Goal: Information Seeking & Learning: Learn about a topic

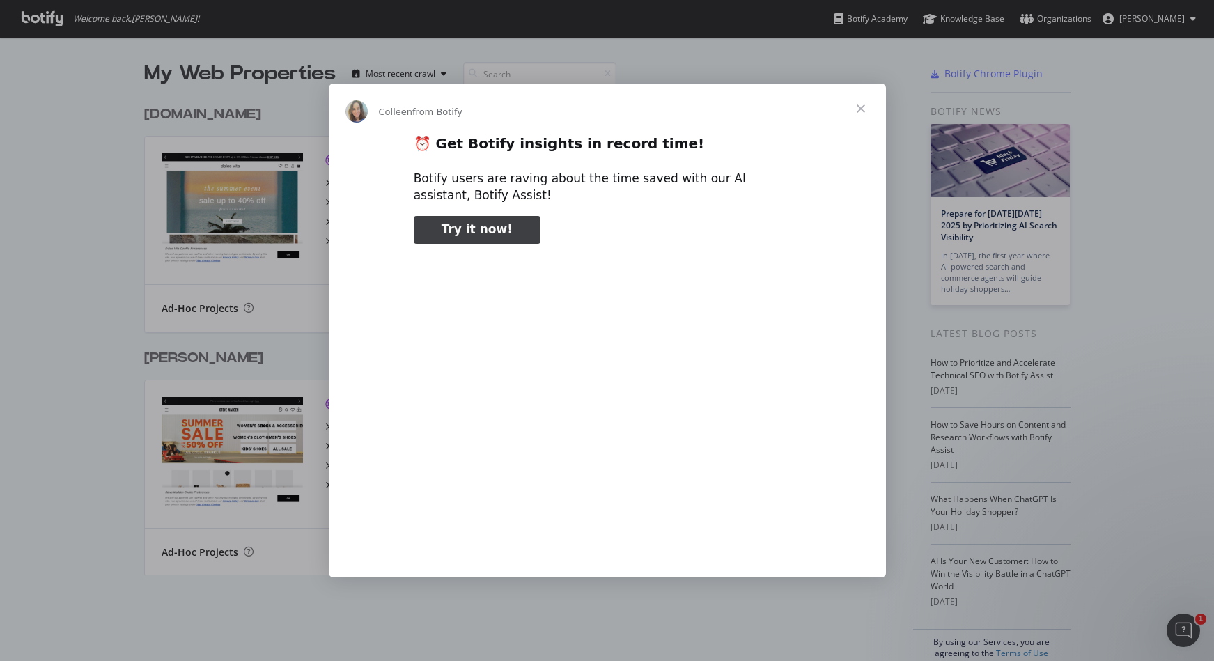
type input "112218"
click at [863, 109] on span "Close" at bounding box center [861, 109] width 50 height 50
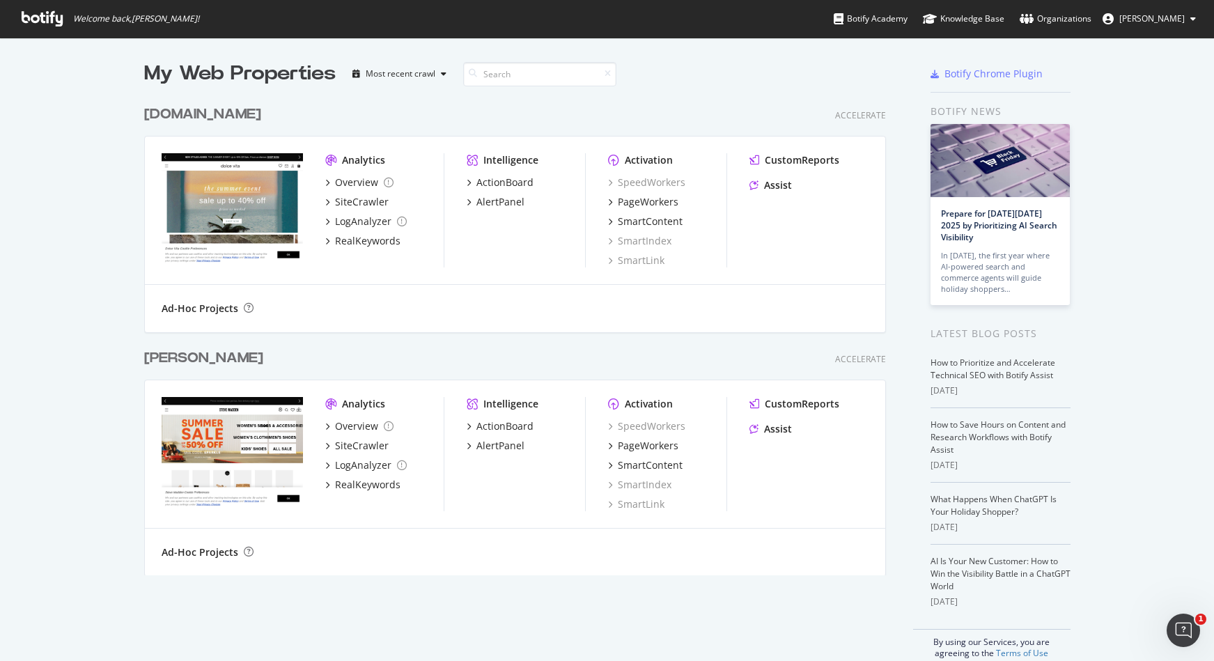
click at [1177, 169] on div "My Web Properties Most recent crawl [DOMAIN_NAME] Accelerate Analytics Overview…" at bounding box center [607, 360] width 1214 height 644
click at [493, 185] on div "ActionBoard" at bounding box center [505, 183] width 57 height 14
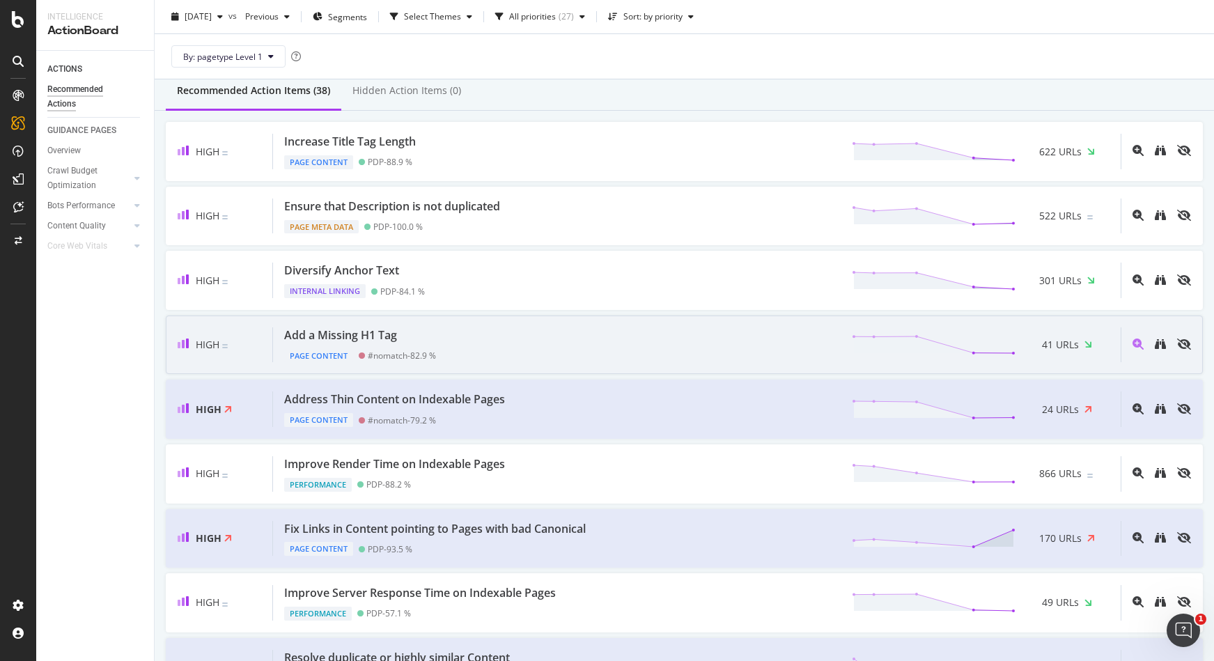
scroll to position [125, 0]
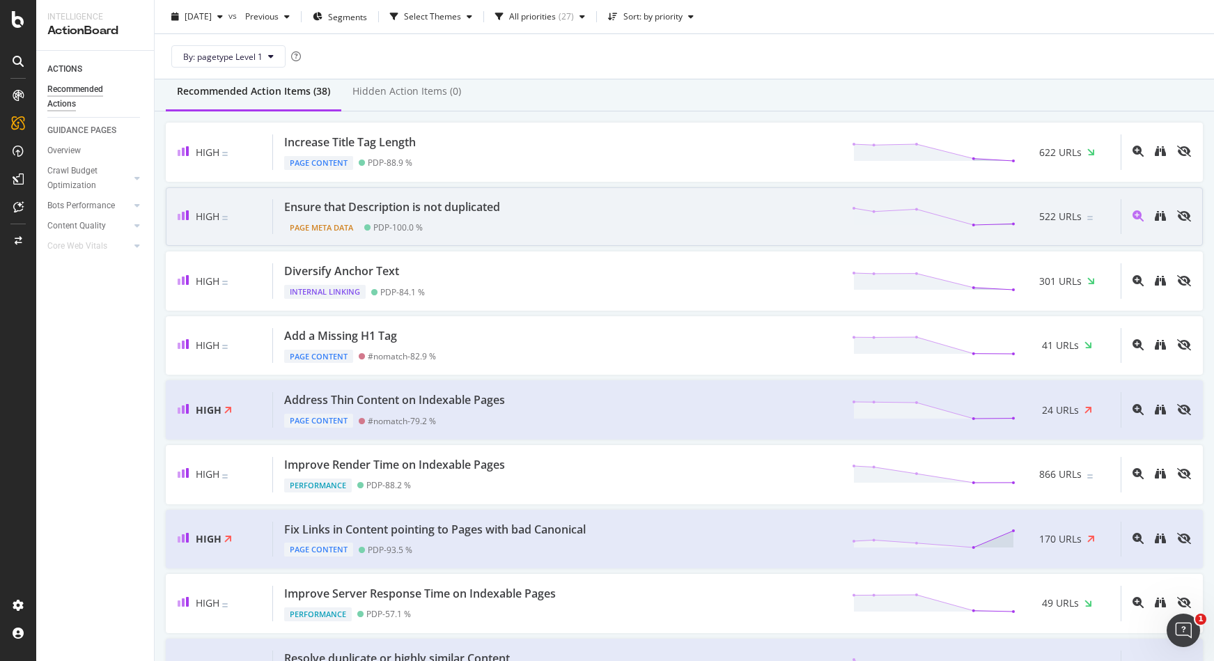
click at [530, 217] on div "Ensure that Description is not duplicated Page Meta Data PDP - 100.0 % 522 URLs" at bounding box center [697, 217] width 848 height 36
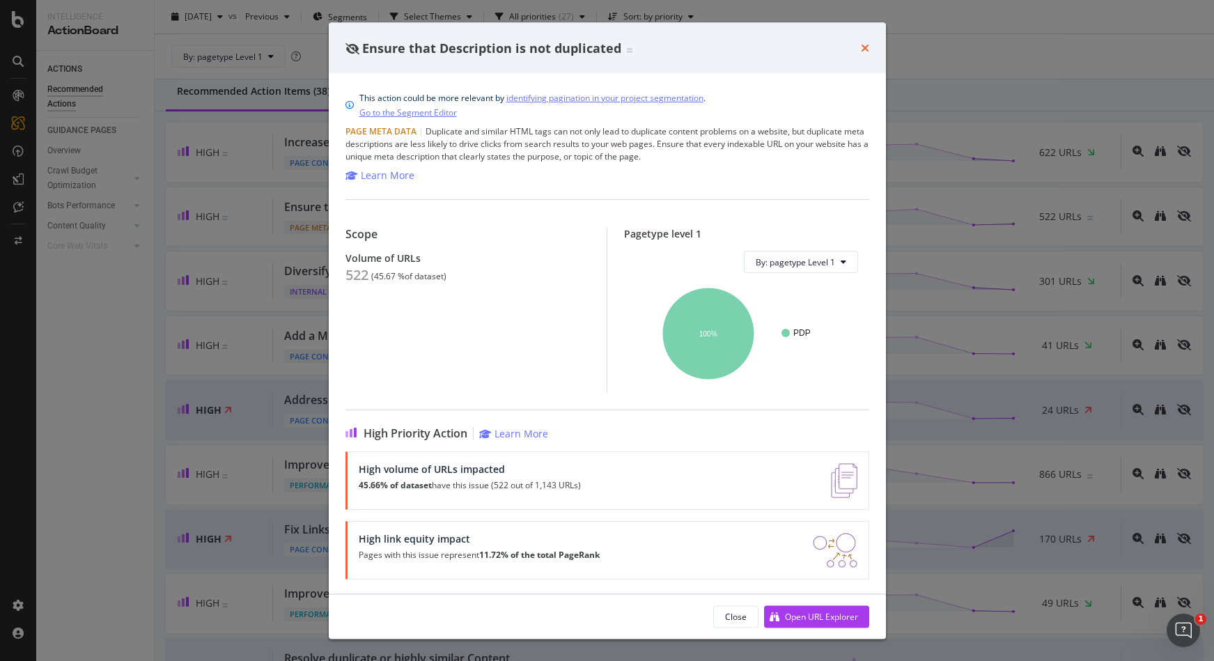
click at [866, 44] on icon "times" at bounding box center [865, 47] width 8 height 11
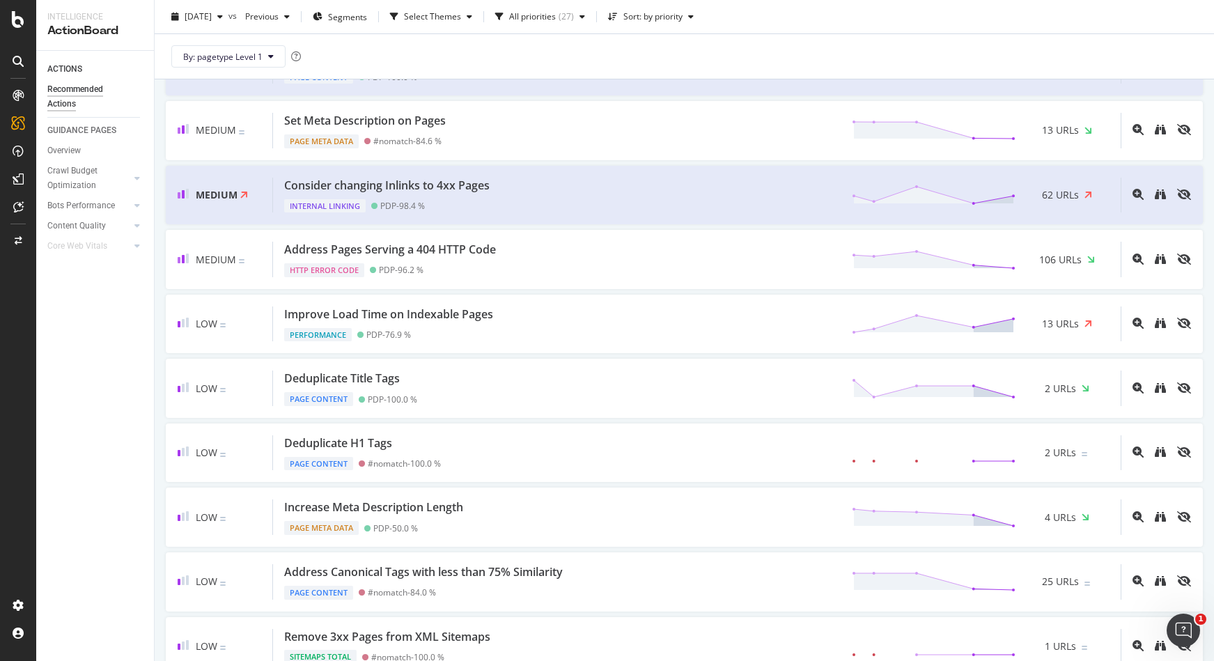
scroll to position [721, 0]
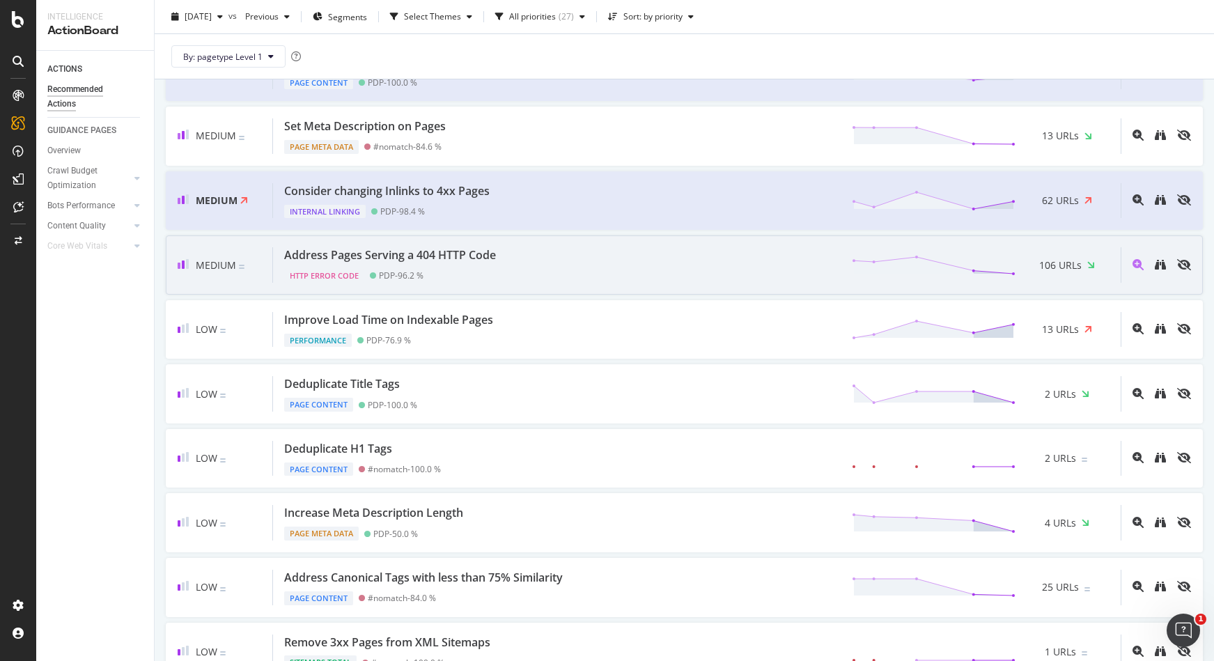
click at [797, 274] on div "Address Pages Serving a 404 HTTP Code HTTP Error Code PDP - 96.2 % 106 URLs" at bounding box center [697, 265] width 848 height 36
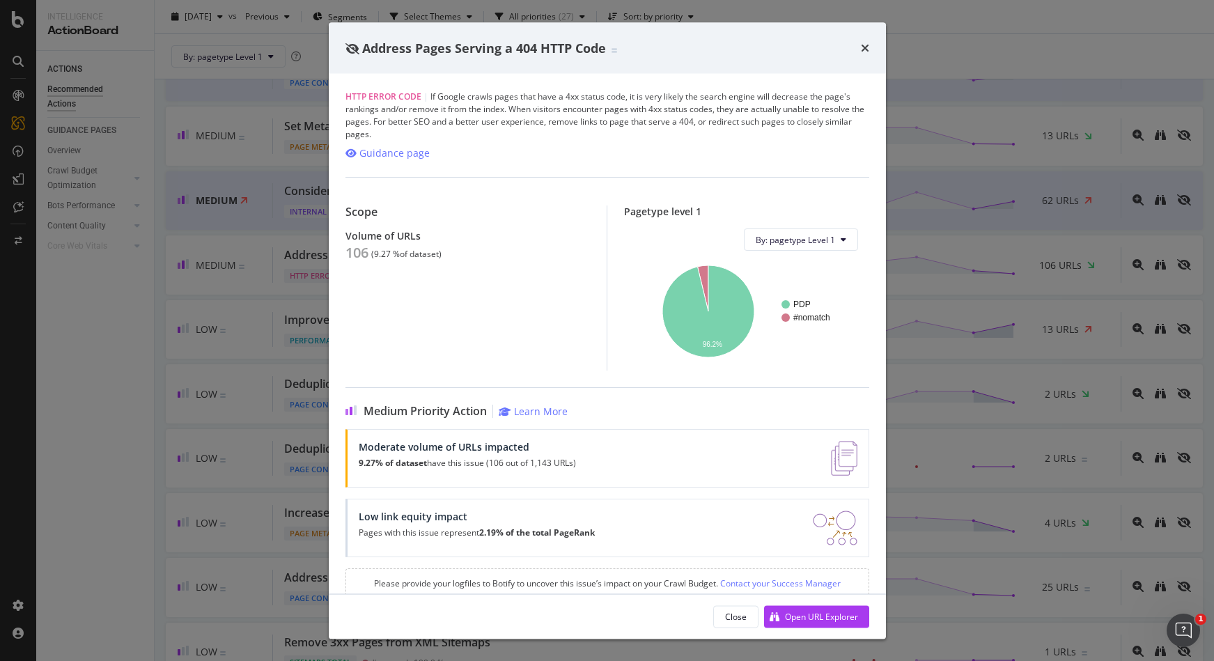
scroll to position [21, 0]
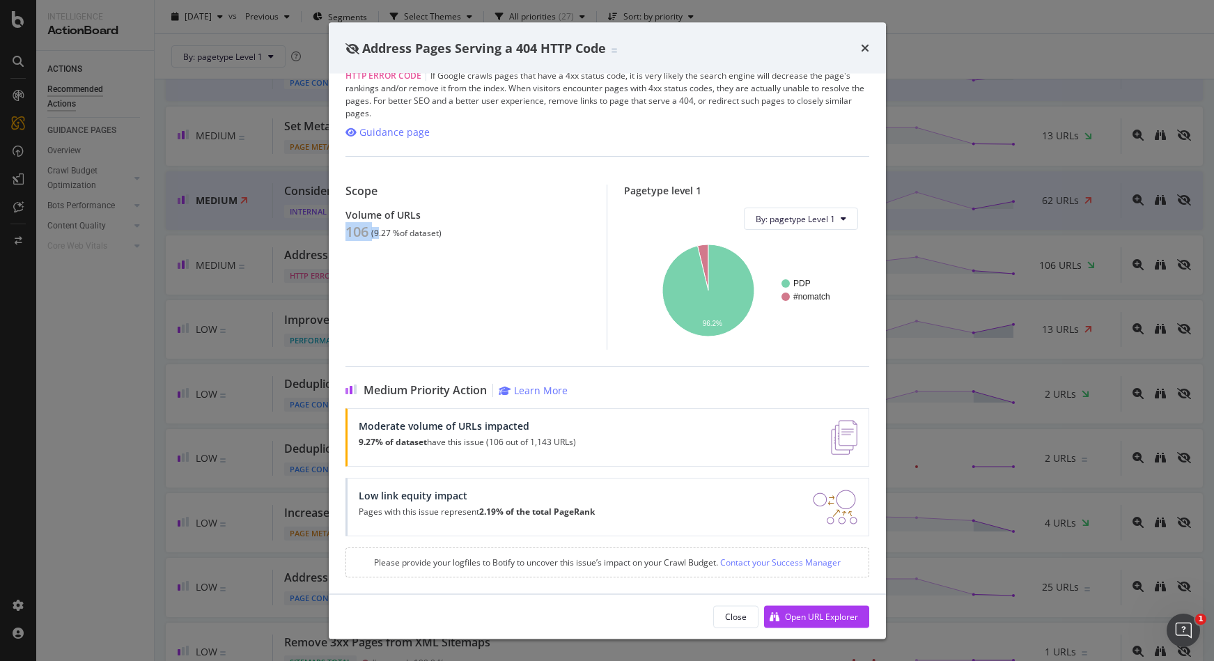
drag, startPoint x: 343, startPoint y: 230, endPoint x: 380, endPoint y: 230, distance: 36.2
click at [380, 230] on div "HTTP Error Code | If Google crawls pages that have a 4xx status code, it is ver…" at bounding box center [607, 334] width 557 height 520
click at [533, 290] on div "Scope Volume of URLs 106 ( 9.27 % of dataset )" at bounding box center [476, 267] width 261 height 165
click at [965, 38] on div "Address Pages Serving a 404 HTTP Code HTTP Error Code | If Google crawls pages …" at bounding box center [607, 330] width 1214 height 661
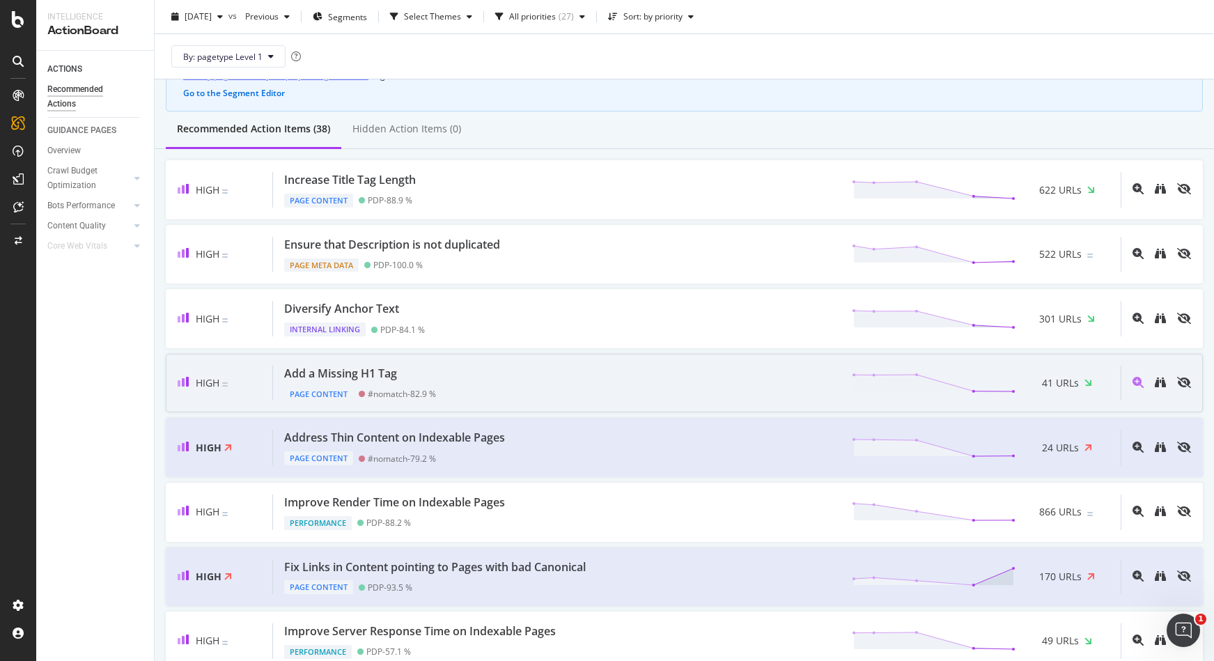
scroll to position [82, 0]
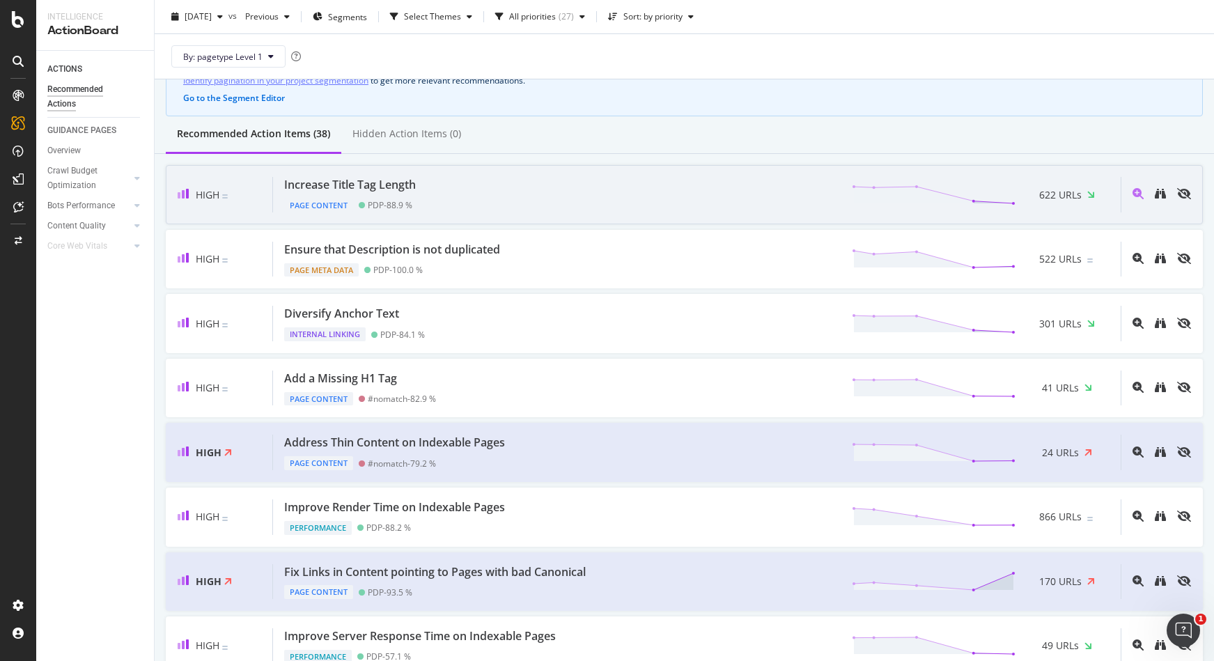
click at [431, 198] on div "Increase Title Tag Length Page Content PDP - 88.9 % 622 URLs" at bounding box center [697, 195] width 848 height 36
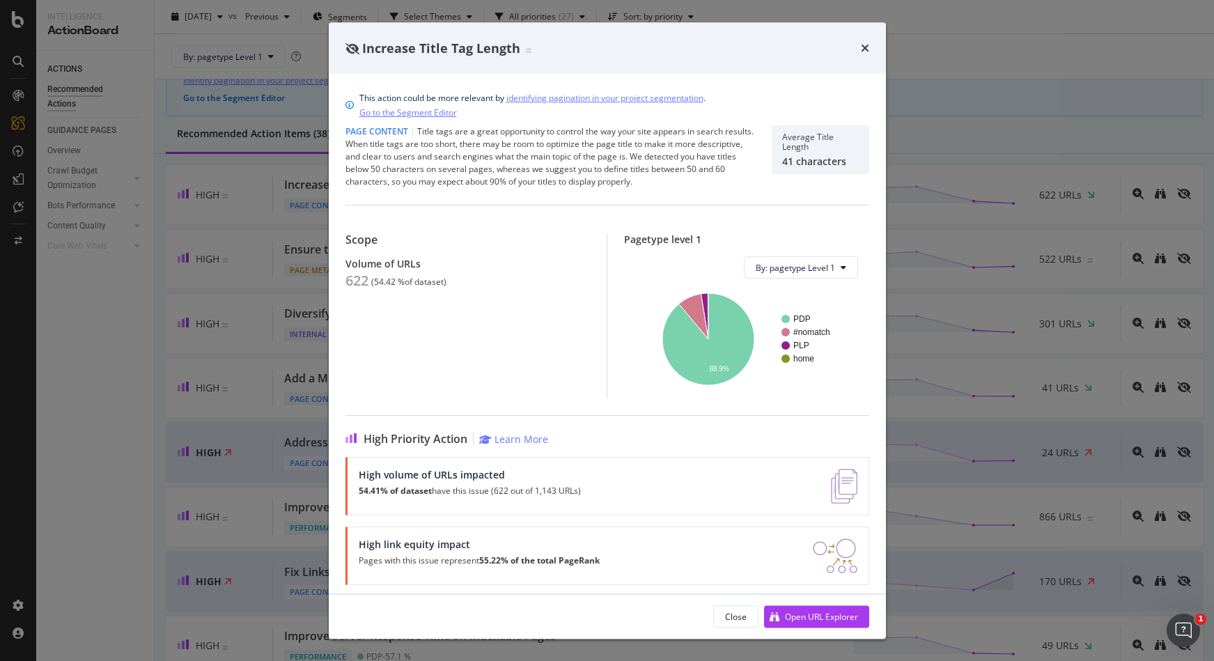
click at [929, 70] on div "Increase Title Tag Length This action could be more relevant by identifying pag…" at bounding box center [607, 330] width 1214 height 661
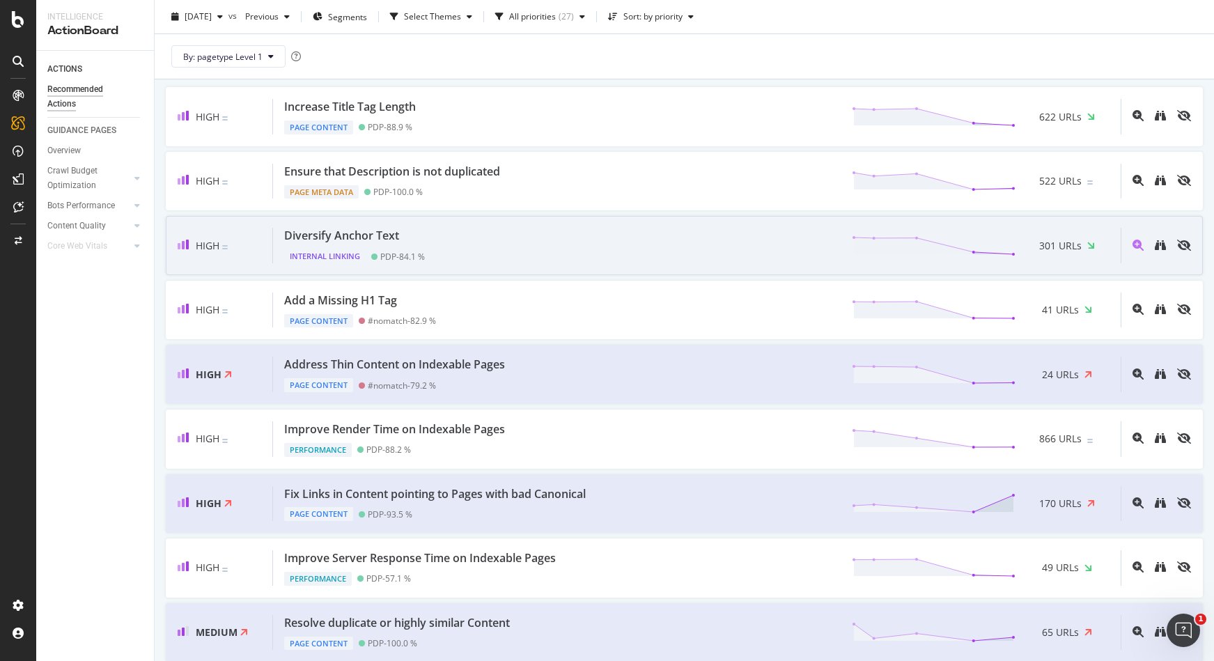
scroll to position [162, 0]
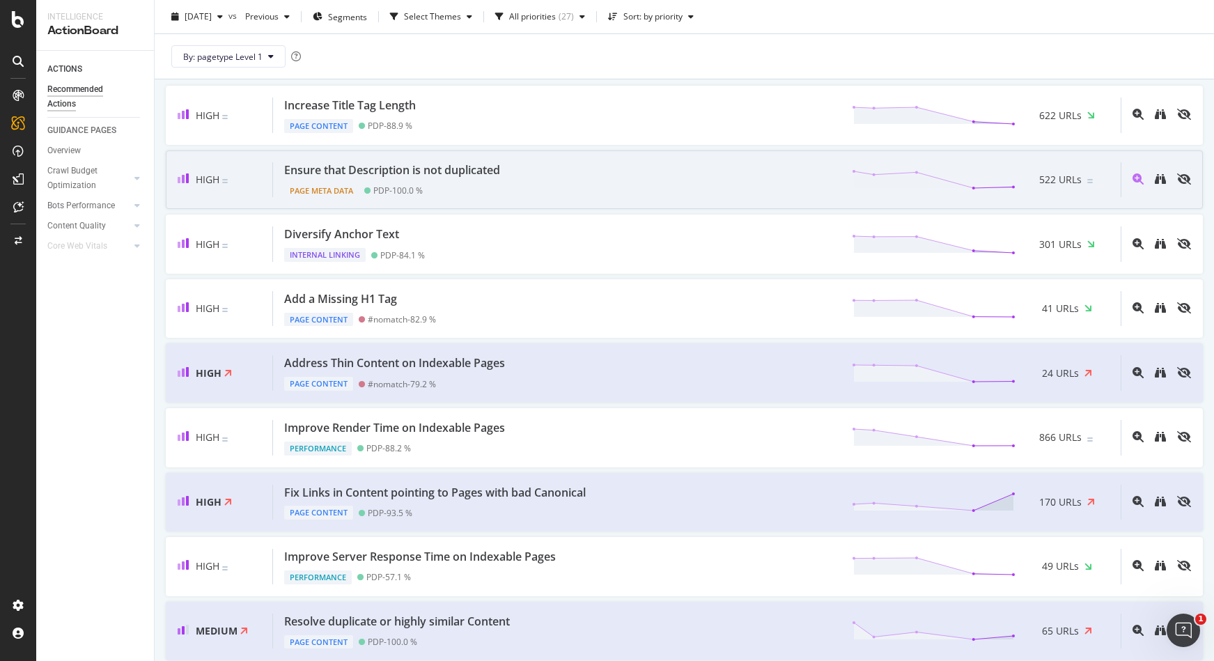
click at [527, 187] on div "Ensure that Description is not duplicated Page Meta Data PDP - 100.0 % 522 URLs" at bounding box center [697, 180] width 848 height 36
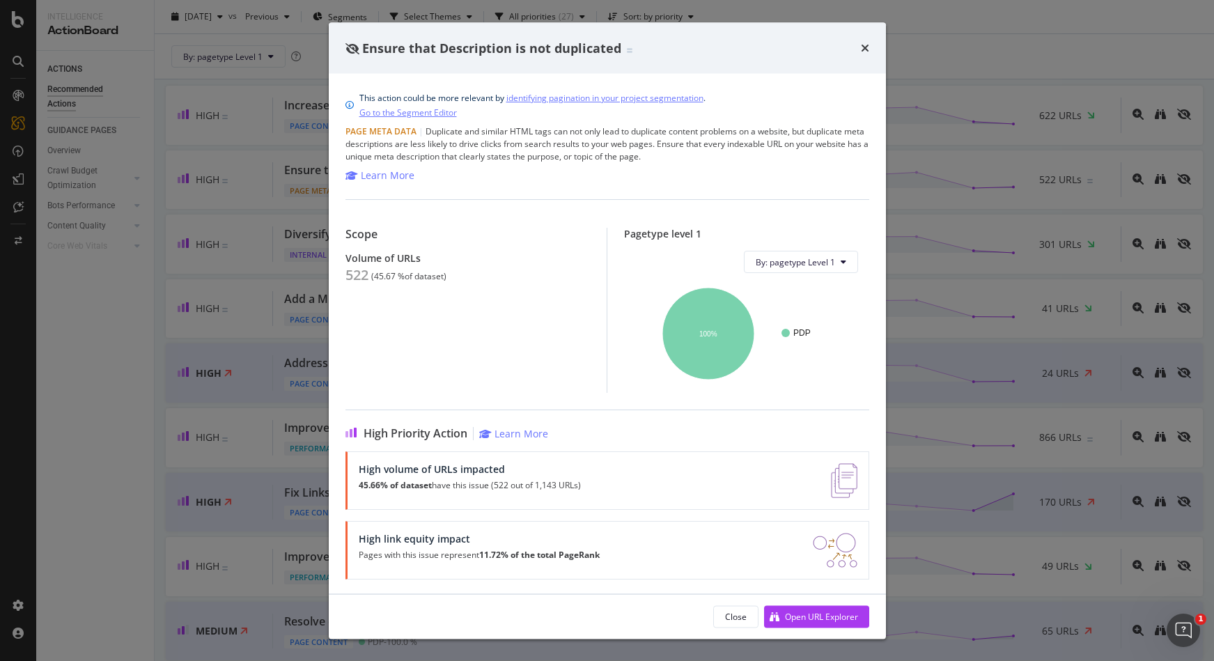
scroll to position [2, 0]
click at [866, 50] on icon "times" at bounding box center [865, 47] width 8 height 11
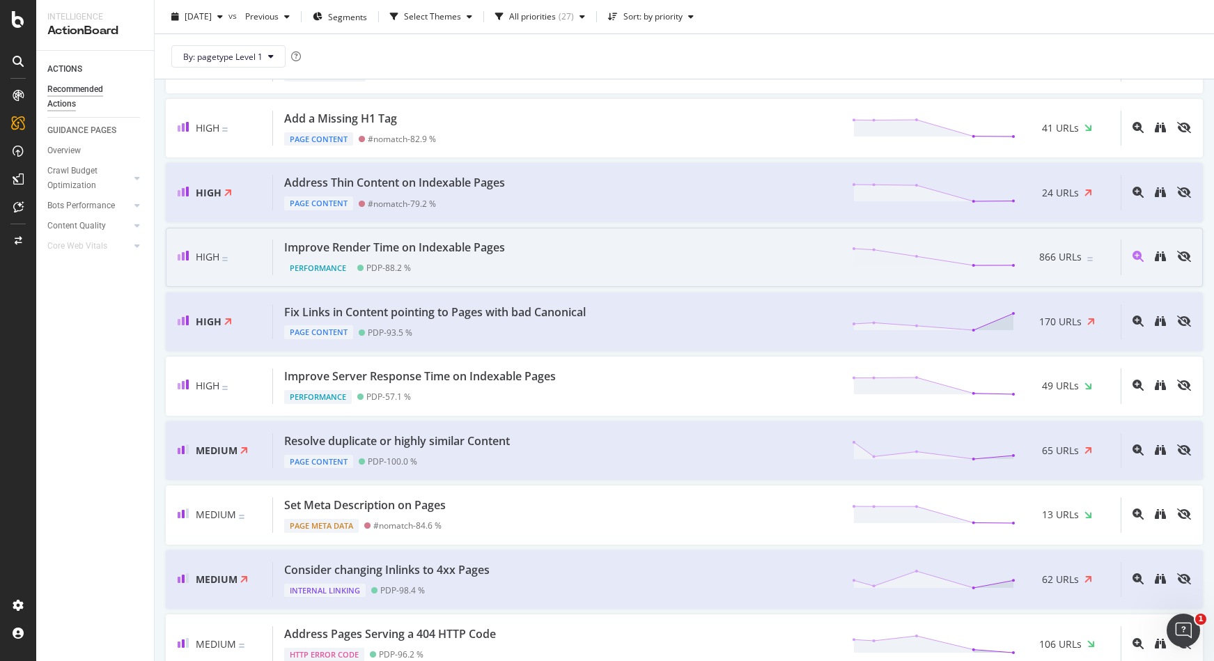
scroll to position [344, 0]
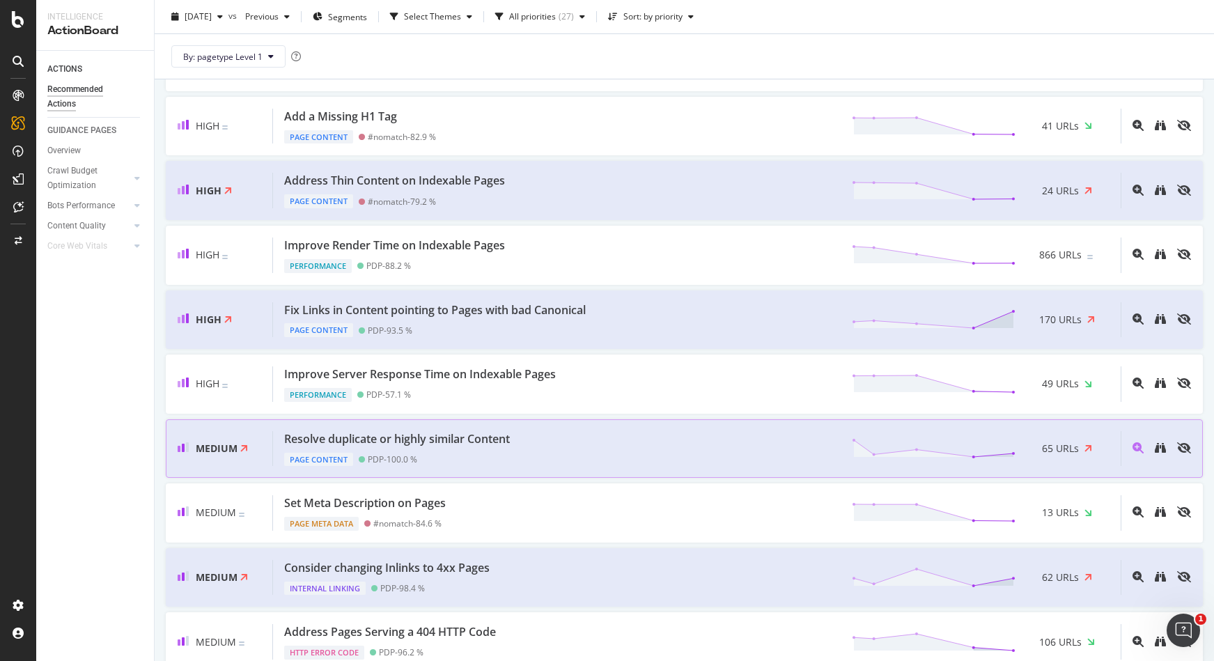
click at [640, 458] on div "Resolve duplicate or highly similar Content Page Content PDP - 100.0 % 65 URLs" at bounding box center [697, 449] width 848 height 36
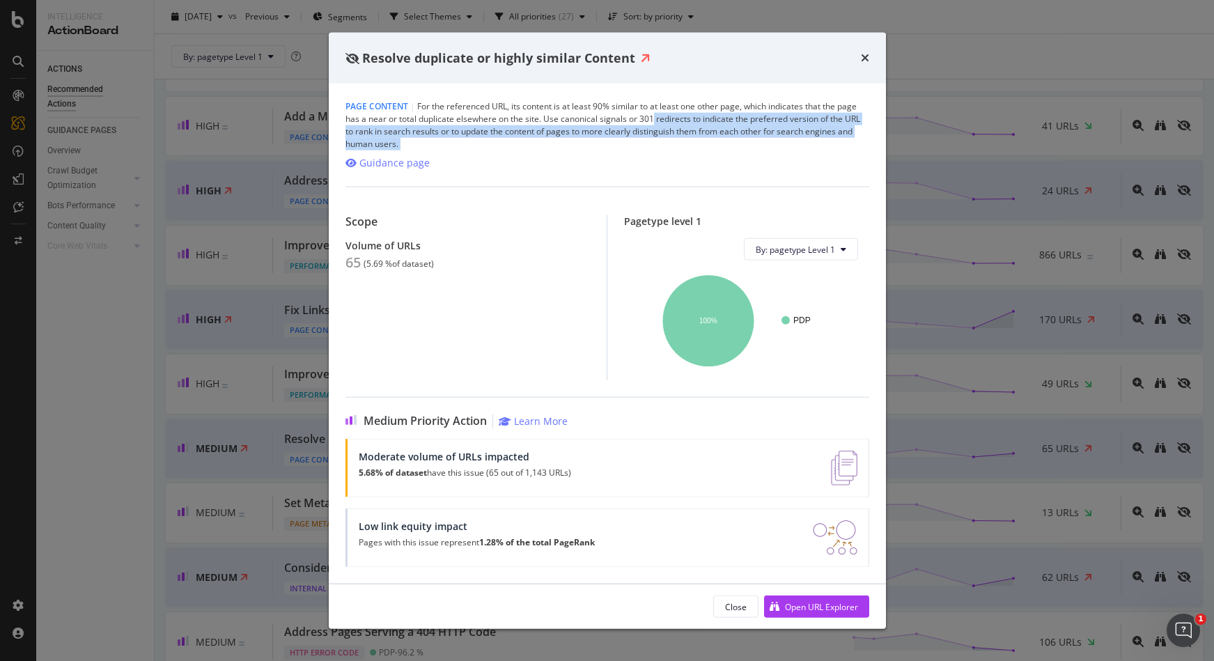
drag, startPoint x: 651, startPoint y: 124, endPoint x: 864, endPoint y: 151, distance: 214.2
click at [864, 151] on div "Page Content | For the referenced URL, its content is at least 90% similar to a…" at bounding box center [607, 334] width 557 height 500
click at [865, 57] on icon "times" at bounding box center [865, 57] width 8 height 11
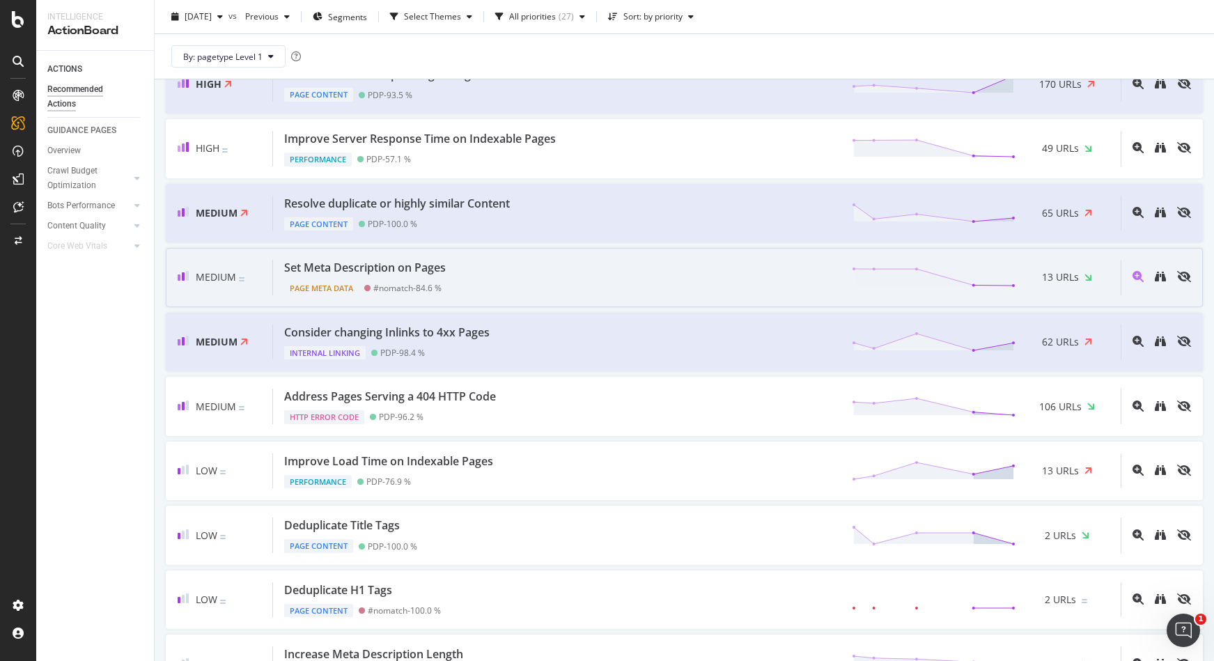
scroll to position [578, 0]
click at [574, 275] on div "Set Meta Description on Pages Page Meta Data #nomatch - 84.6 % 13 URLs" at bounding box center [697, 280] width 848 height 36
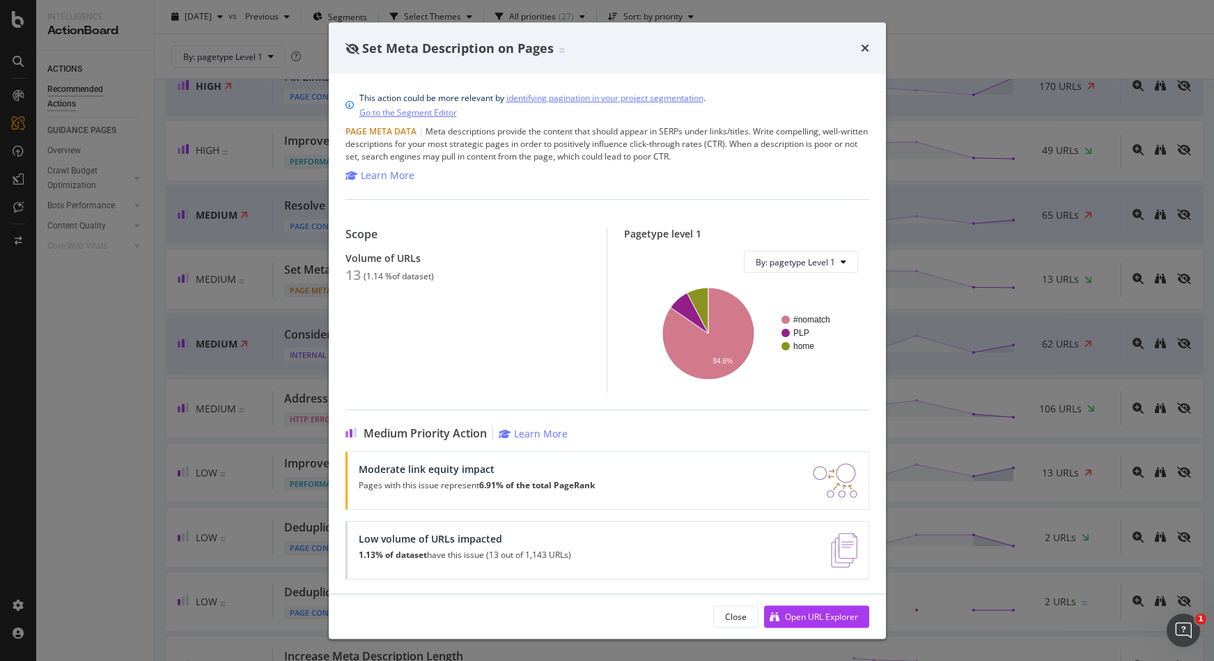
scroll to position [2, 0]
click at [997, 211] on div "Set Meta Description on Pages This action could be more relevant by identifying…" at bounding box center [607, 330] width 1214 height 661
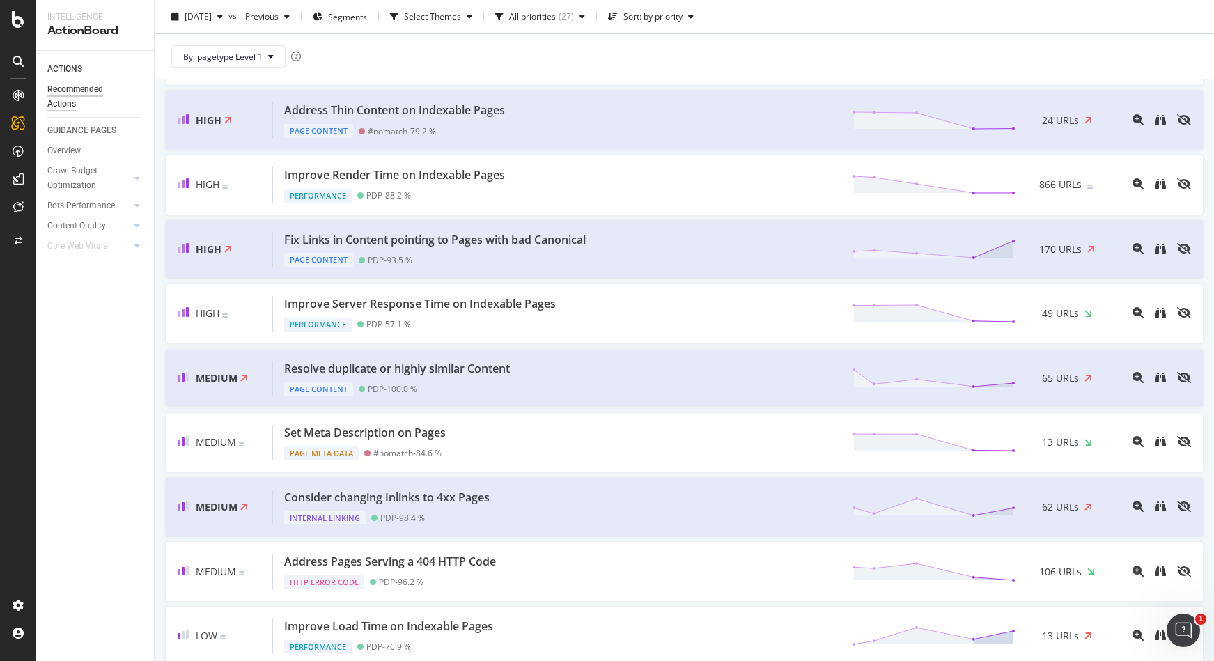
scroll to position [397, 0]
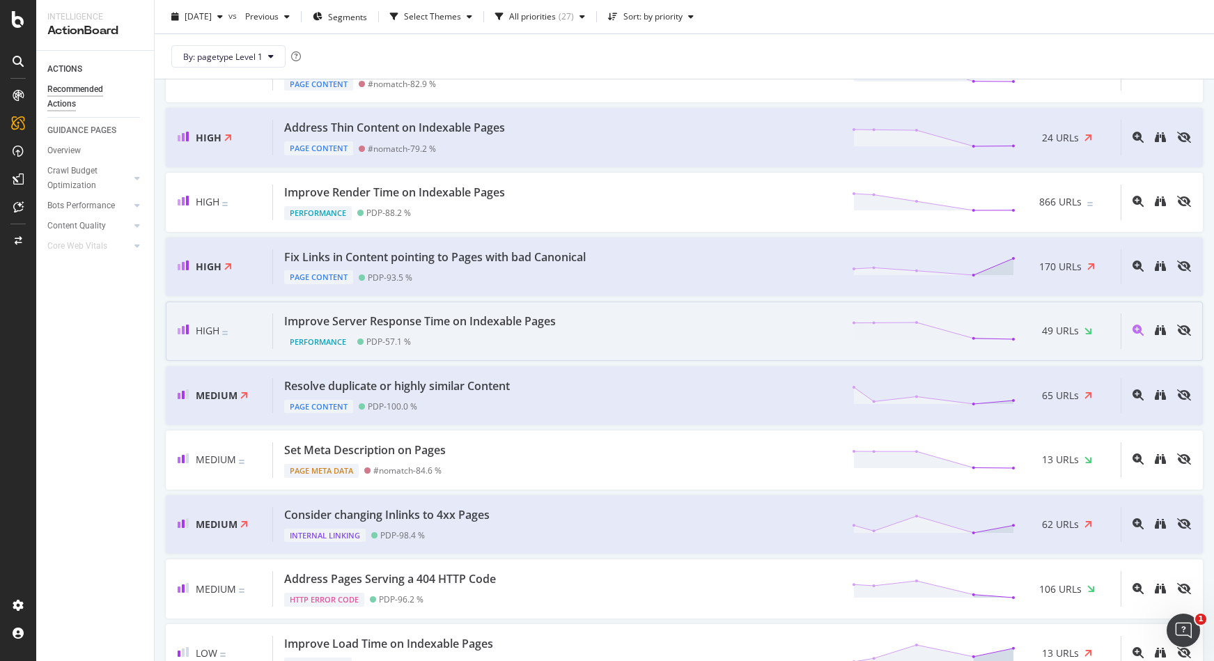
click at [525, 327] on div "Improve Server Response Time on Indexable Pages" at bounding box center [420, 322] width 272 height 16
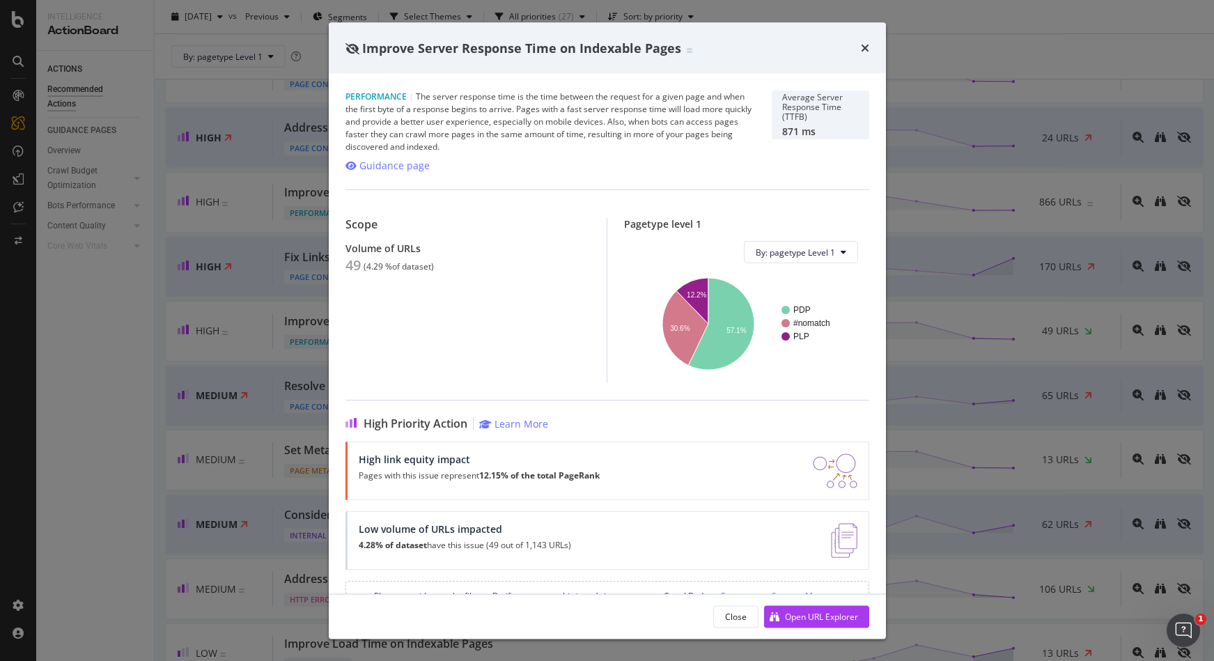
click at [615, 42] on span "Improve Server Response Time on Indexable Pages" at bounding box center [521, 47] width 319 height 17
click at [621, 47] on span "Improve Server Response Time on Indexable Pages" at bounding box center [521, 47] width 319 height 17
click at [677, 52] on span "Improve Server Response Time on Indexable Pages" at bounding box center [521, 47] width 319 height 17
